Goal: Find specific page/section: Find specific page/section

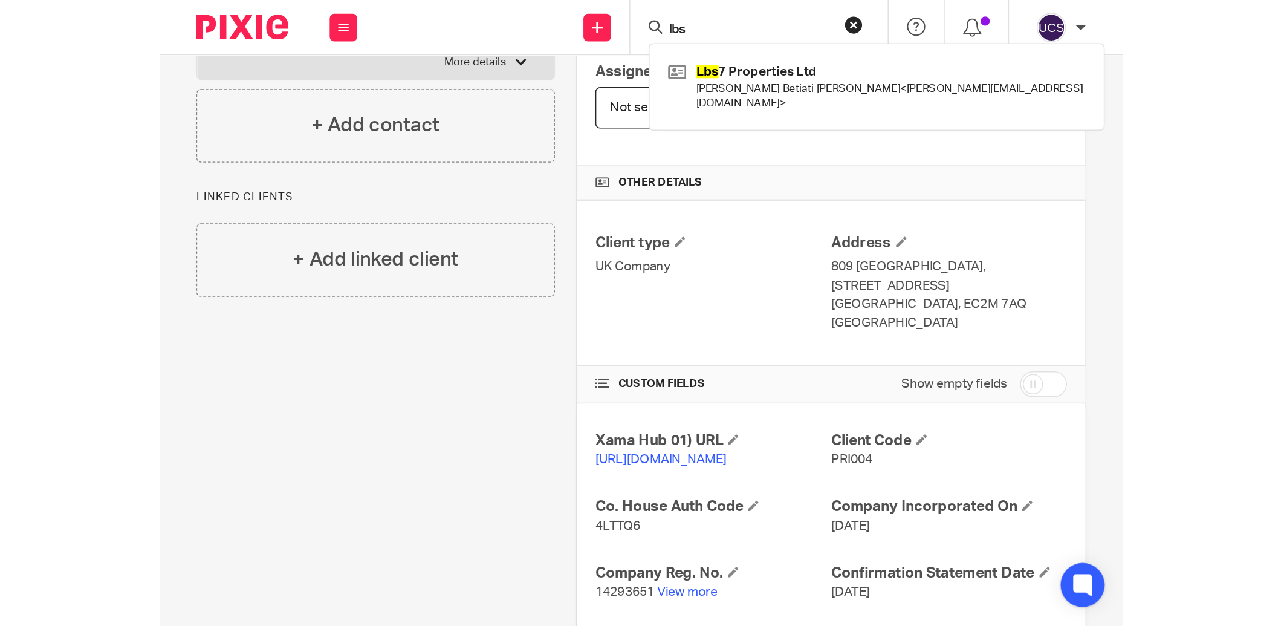
scroll to position [186, 0]
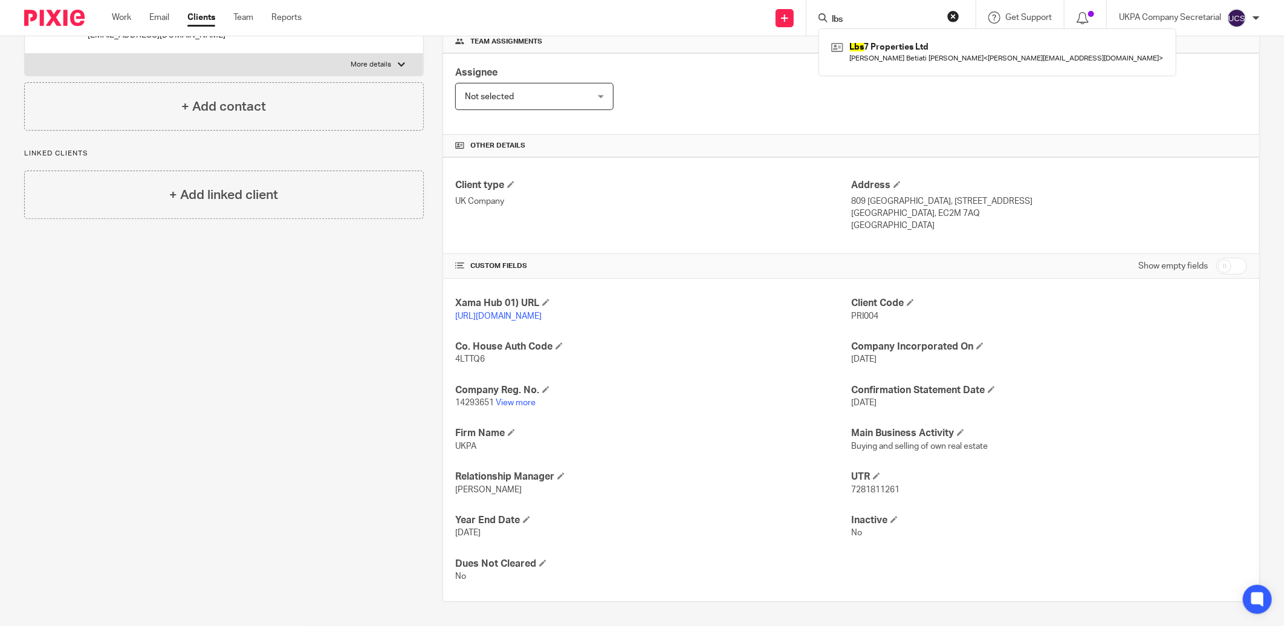
click at [951, 12] on button "reset" at bounding box center [953, 16] width 12 height 12
click at [904, 12] on form at bounding box center [893, 17] width 140 height 15
click at [892, 21] on input "Search" at bounding box center [885, 20] width 109 height 11
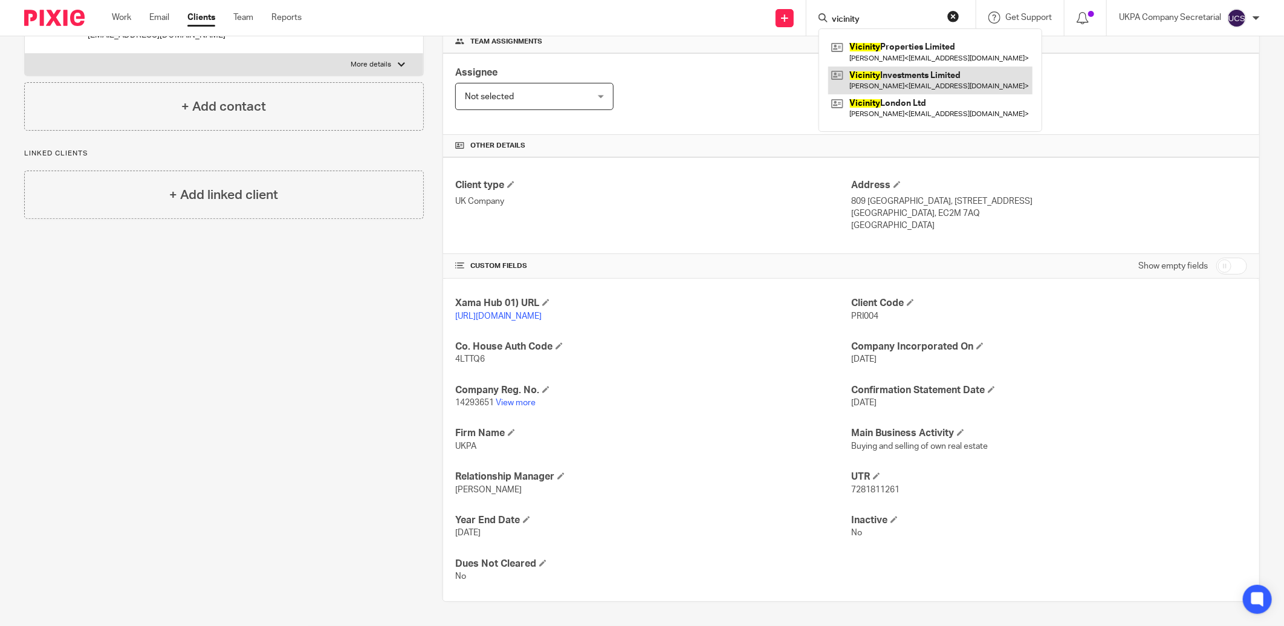
type input "vicinity"
click at [895, 86] on link at bounding box center [930, 80] width 204 height 28
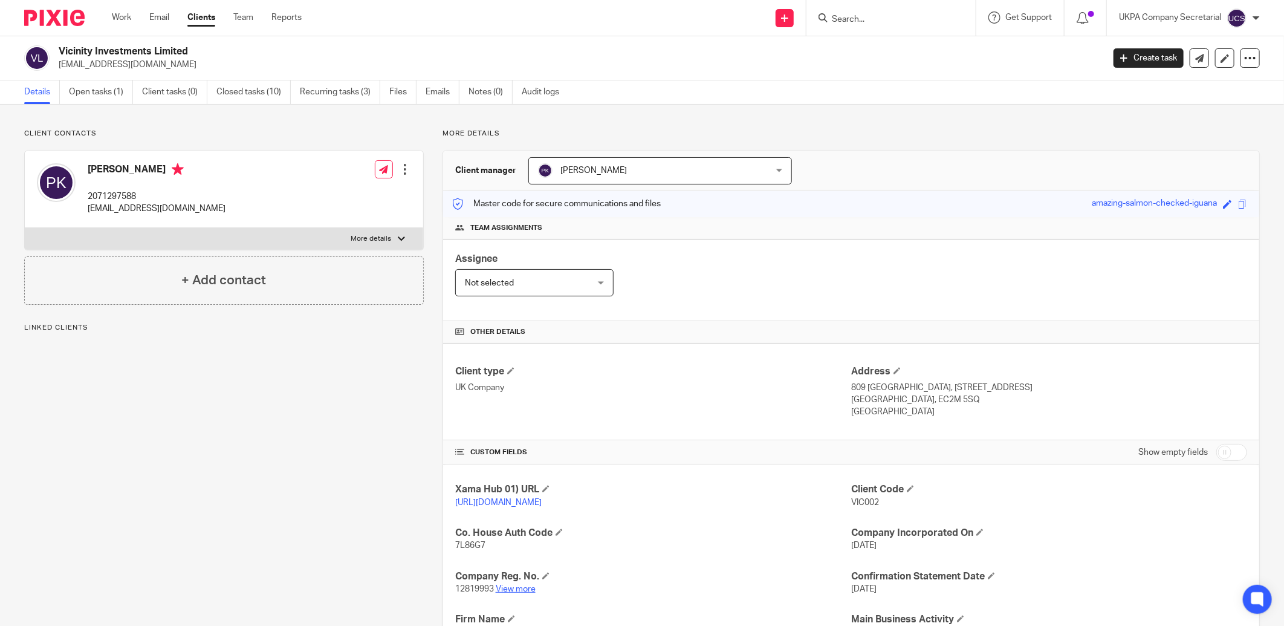
click at [500, 588] on link "View more" at bounding box center [516, 589] width 40 height 8
click at [863, 25] on form at bounding box center [895, 17] width 129 height 15
click at [860, 16] on input "Search" at bounding box center [885, 20] width 109 height 11
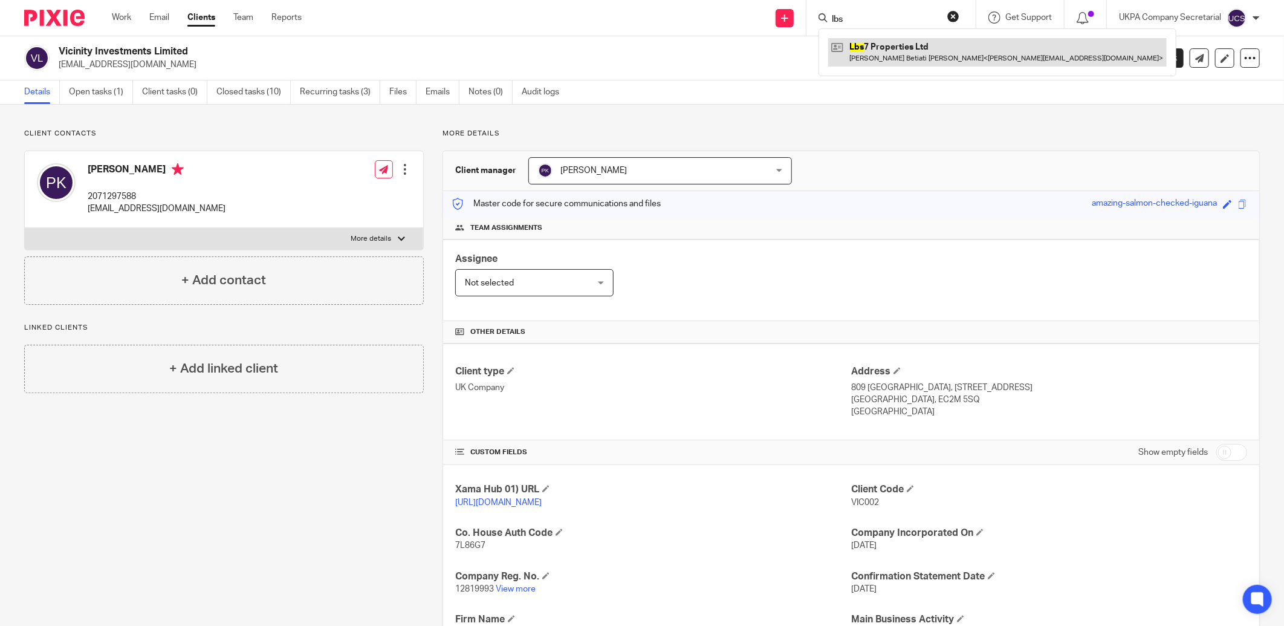
type input "lbs"
click at [893, 47] on link at bounding box center [997, 52] width 338 height 28
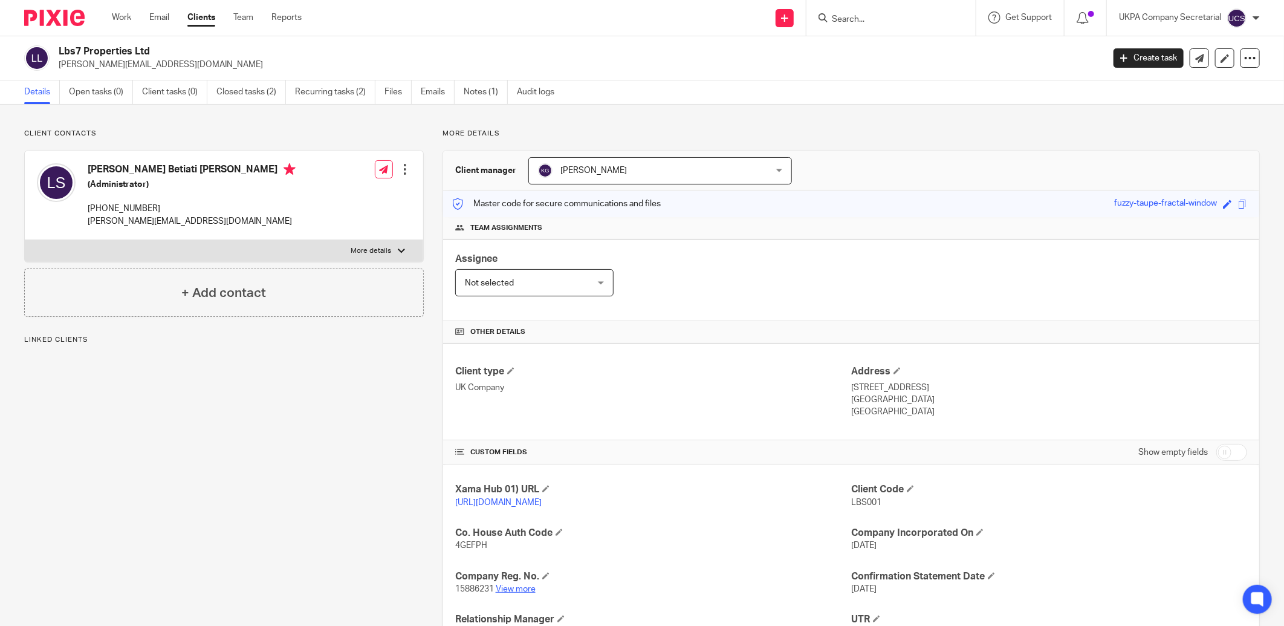
click at [513, 585] on link "View more" at bounding box center [516, 589] width 40 height 8
click at [248, 93] on link "Closed tasks (2)" at bounding box center [251, 92] width 70 height 24
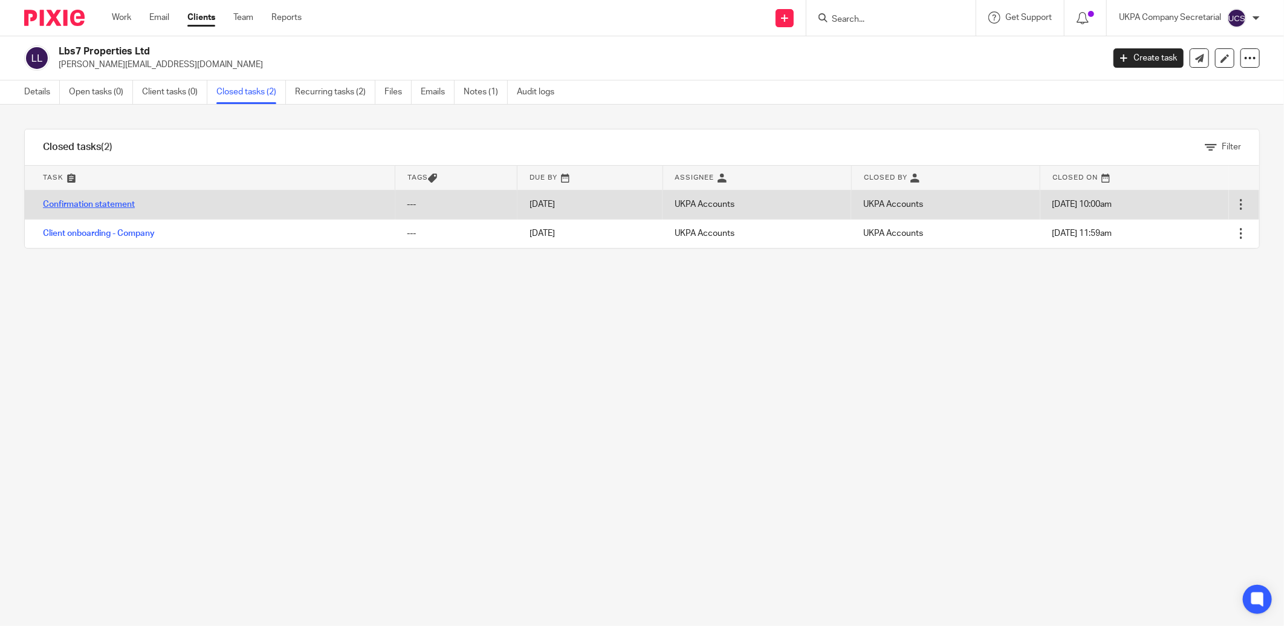
click at [111, 202] on link "Confirmation statement" at bounding box center [89, 204] width 92 height 8
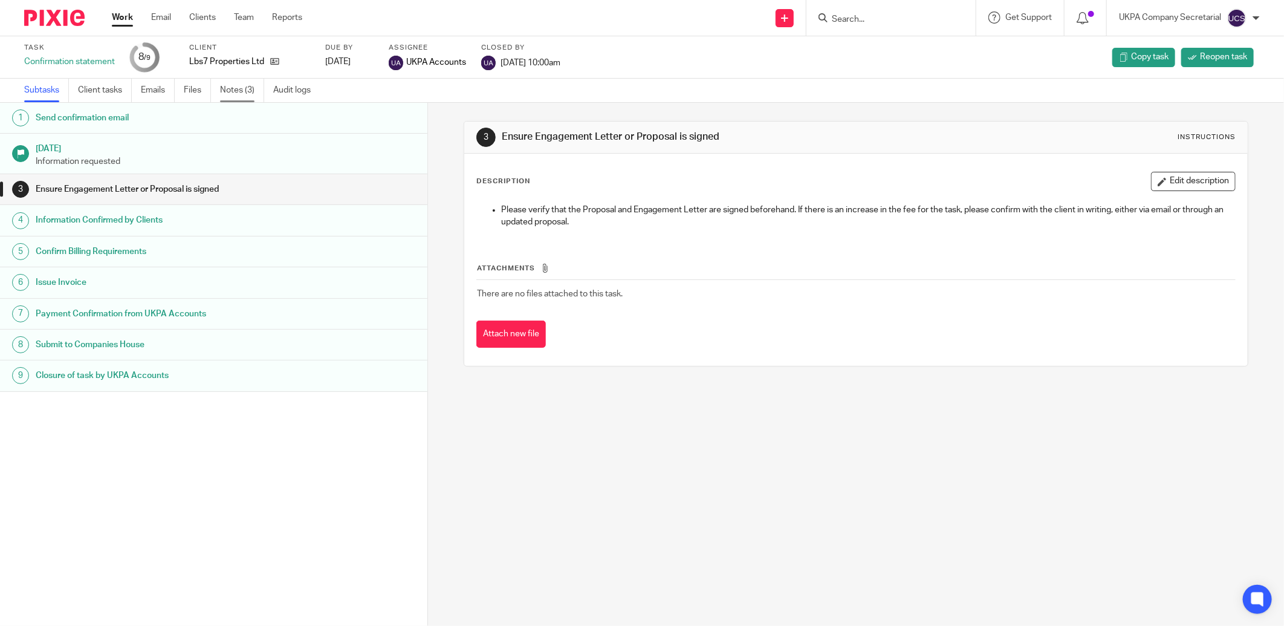
click at [239, 86] on link "Notes (3)" at bounding box center [242, 91] width 44 height 24
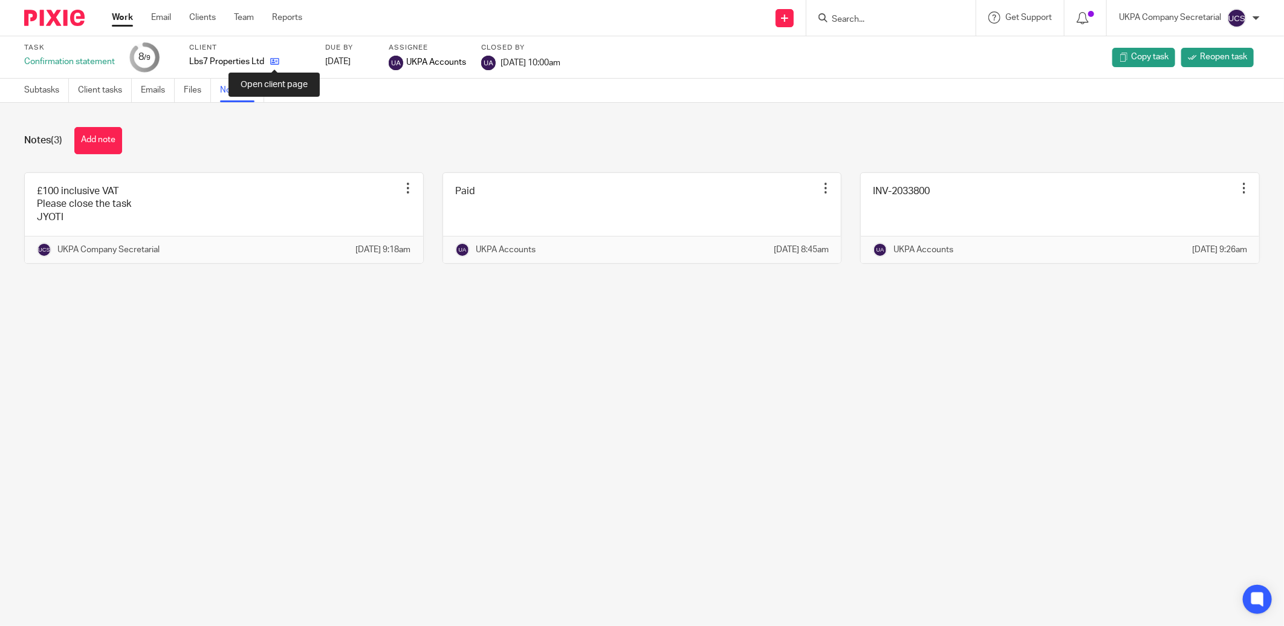
click at [276, 62] on icon at bounding box center [274, 61] width 9 height 9
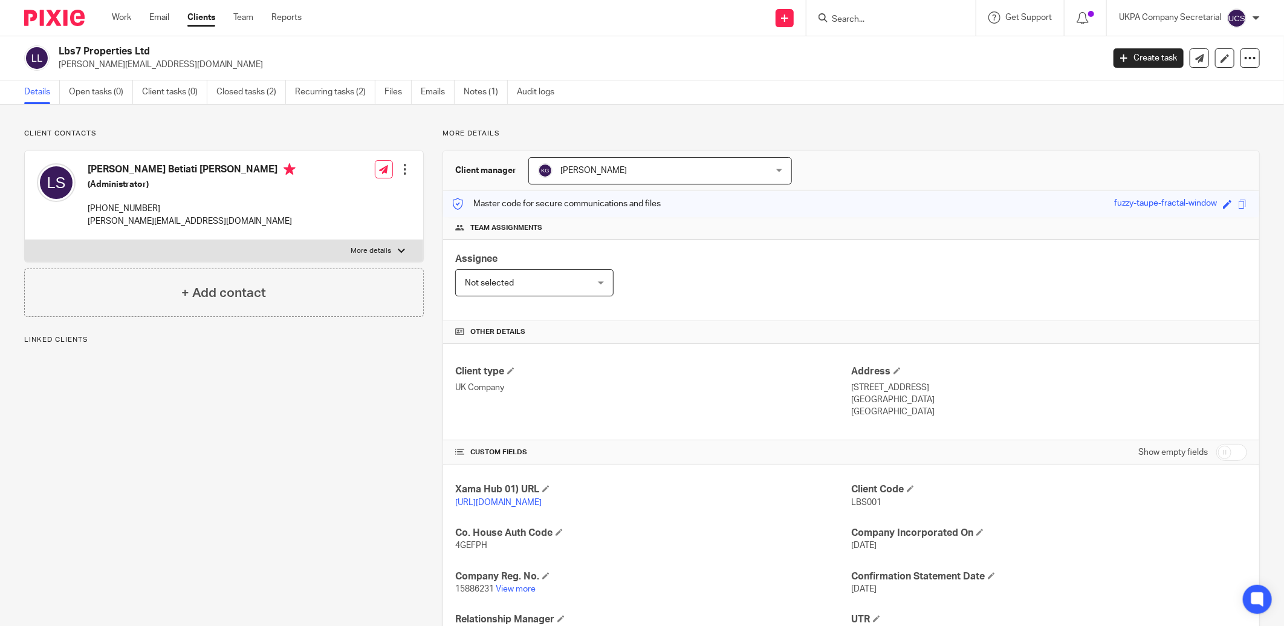
drag, startPoint x: 54, startPoint y: 50, endPoint x: 174, endPoint y: 54, distance: 119.8
click at [174, 54] on div "Lbs7 Properties Ltd [PERSON_NAME][EMAIL_ADDRESS][DOMAIN_NAME]" at bounding box center [559, 57] width 1071 height 25
copy h2 "Lbs7 Properties Ltd"
